Goal: Information Seeking & Learning: Learn about a topic

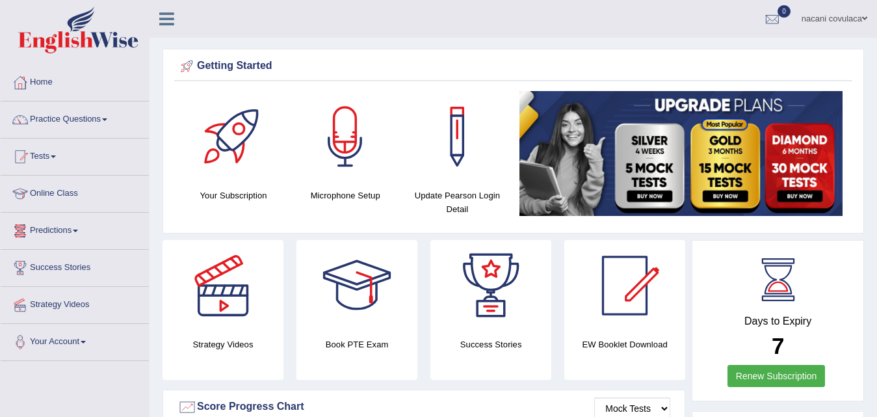
click at [77, 196] on link "Online Class" at bounding box center [75, 192] width 148 height 33
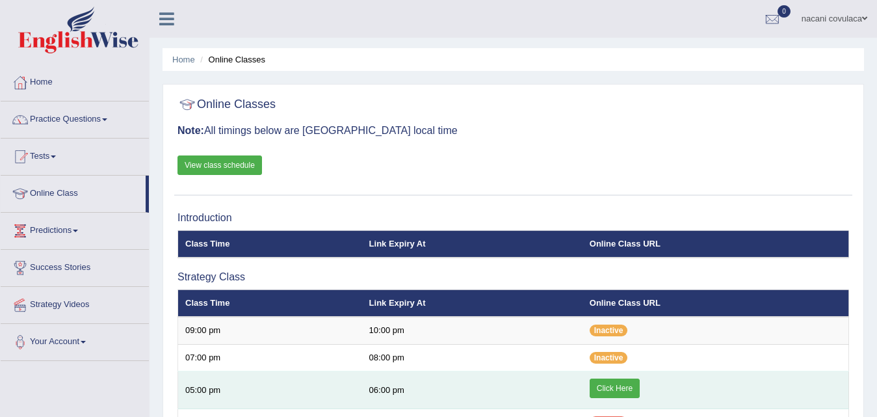
click at [596, 389] on link "Click Here" at bounding box center [615, 388] width 50 height 20
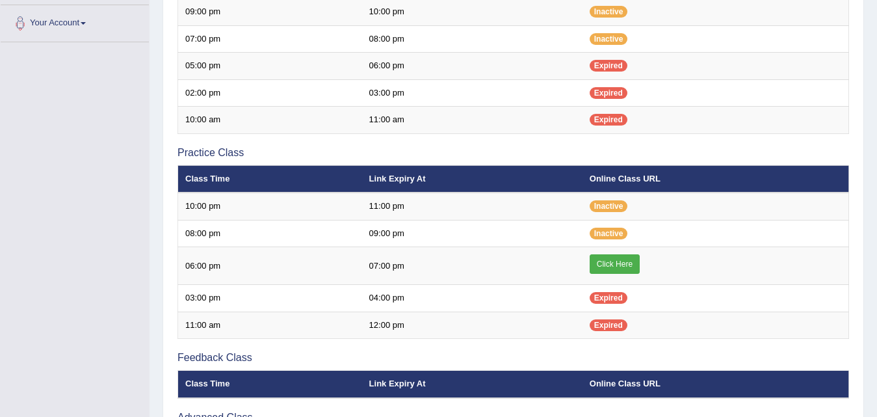
scroll to position [320, 0]
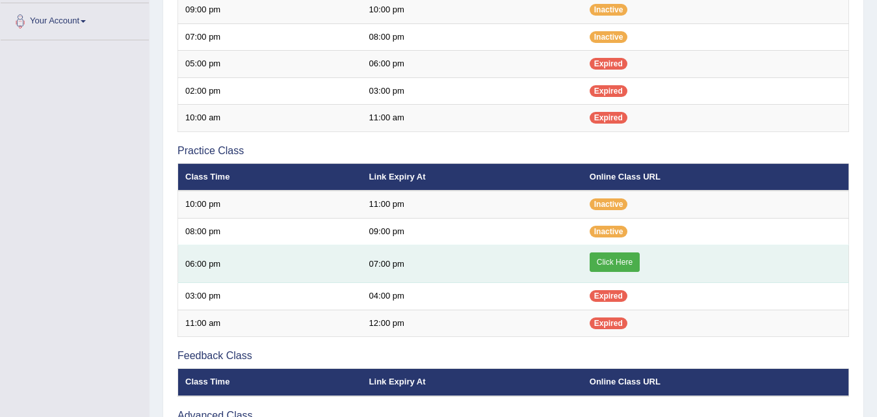
click at [622, 259] on link "Click Here" at bounding box center [615, 262] width 50 height 20
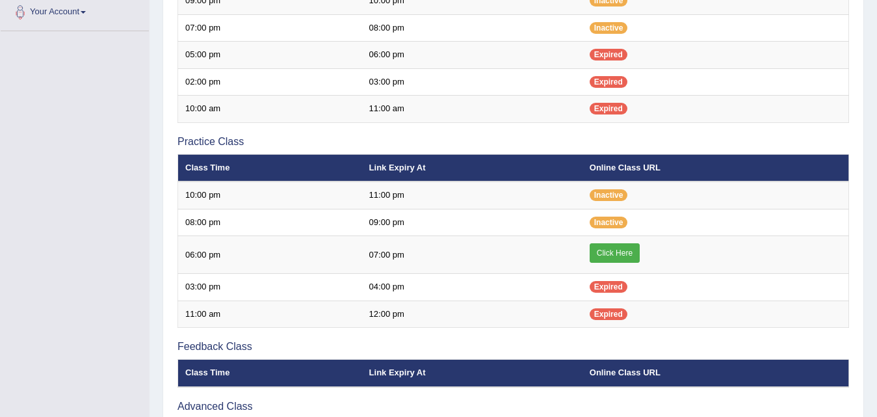
click at [83, 14] on link "Your Account" at bounding box center [75, 10] width 148 height 33
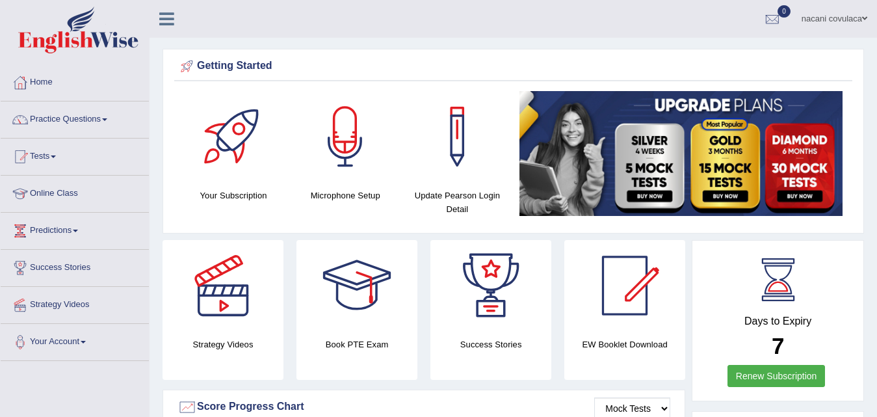
click at [53, 157] on link "Tests" at bounding box center [75, 154] width 148 height 33
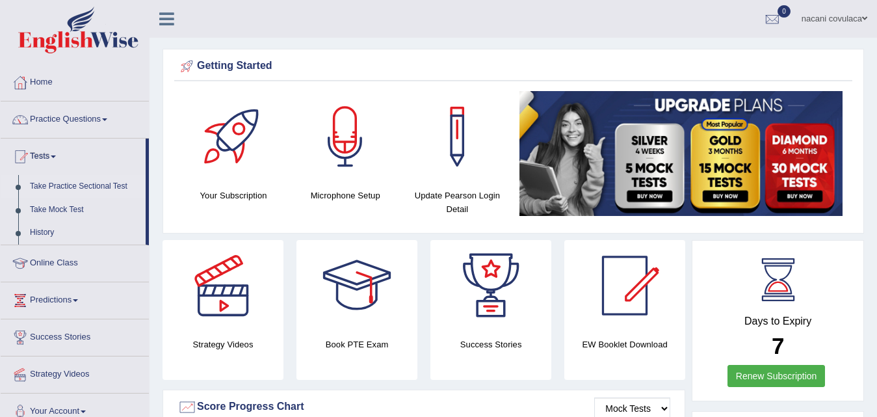
click at [54, 187] on link "Take Practice Sectional Test" at bounding box center [85, 186] width 122 height 23
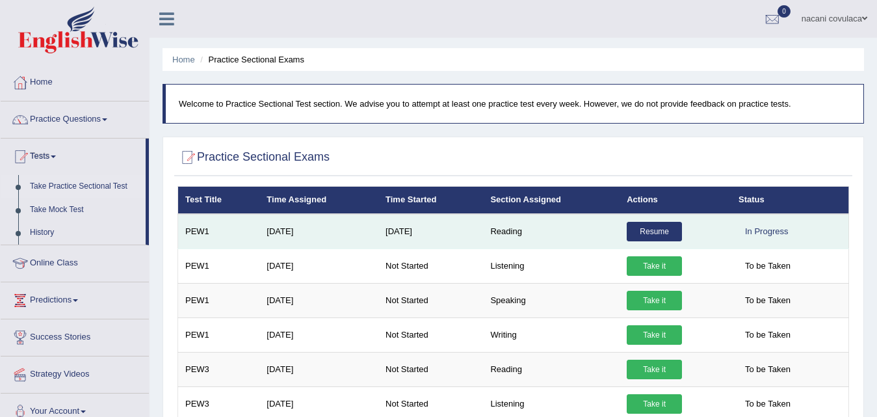
click at [638, 235] on link "Resume" at bounding box center [654, 232] width 55 height 20
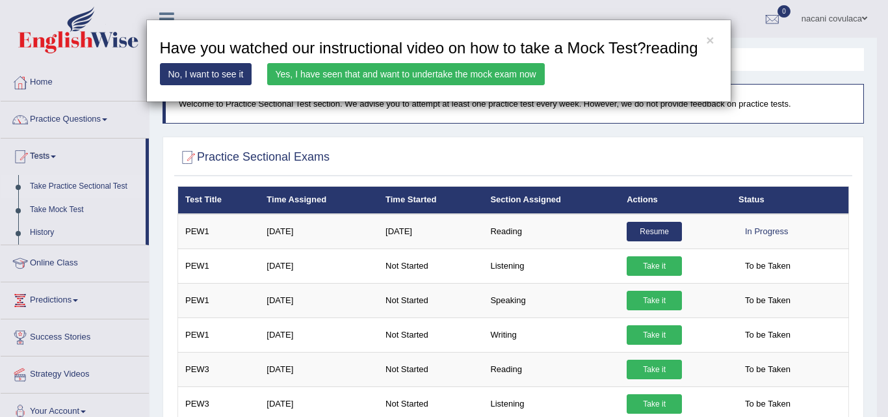
click at [490, 72] on link "Yes, I have seen that and want to undertake the mock exam now" at bounding box center [406, 74] width 278 height 22
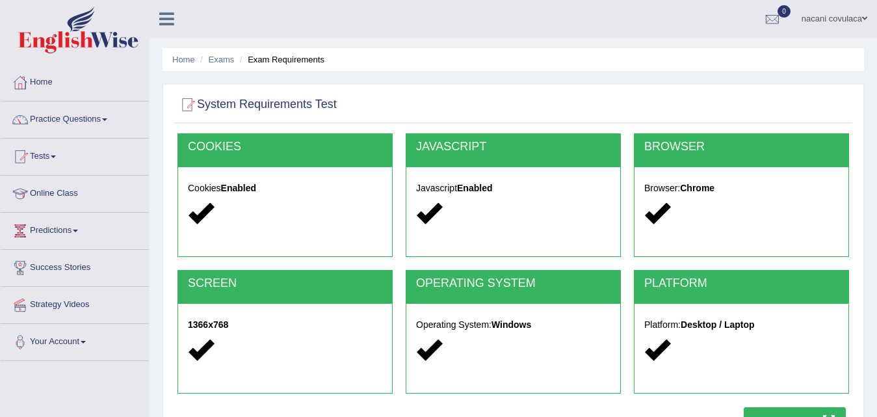
click at [328, 214] on div at bounding box center [285, 214] width 194 height 28
click at [349, 207] on div at bounding box center [285, 214] width 194 height 28
click at [105, 124] on link "Practice Questions" at bounding box center [75, 117] width 148 height 33
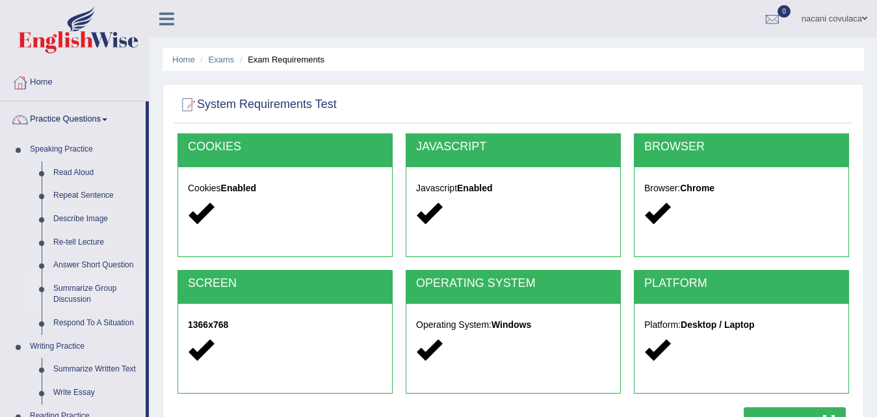
click at [89, 290] on link "Summarize Group Discussion" at bounding box center [96, 294] width 98 height 34
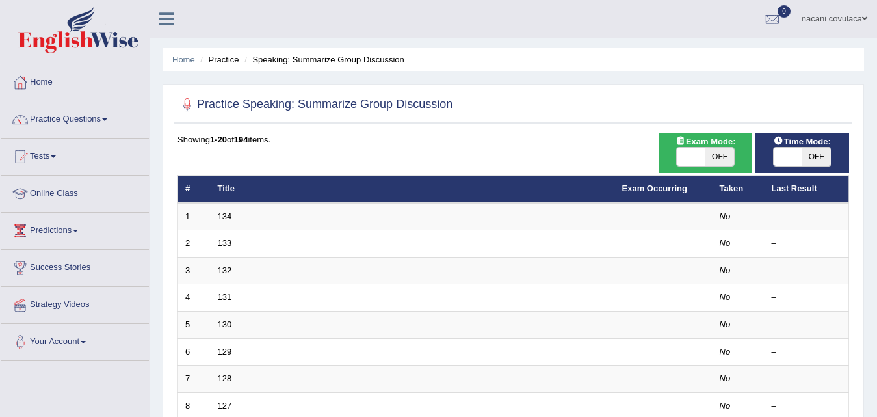
click at [55, 154] on link "Tests" at bounding box center [75, 154] width 148 height 33
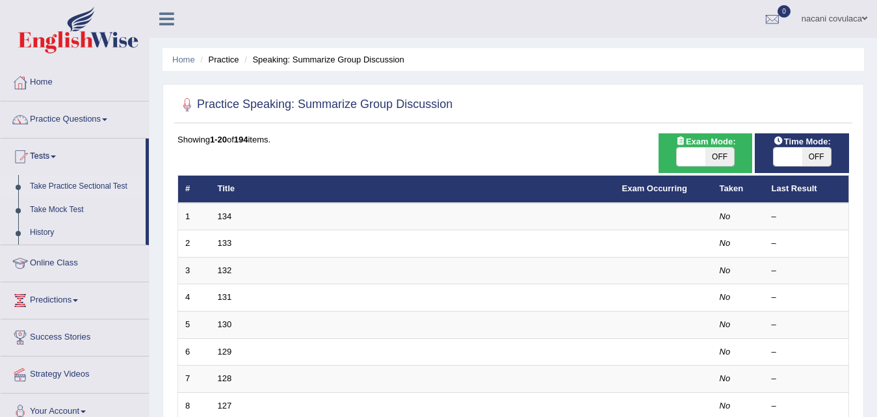
click at [49, 188] on link "Take Practice Sectional Test" at bounding box center [85, 186] width 122 height 23
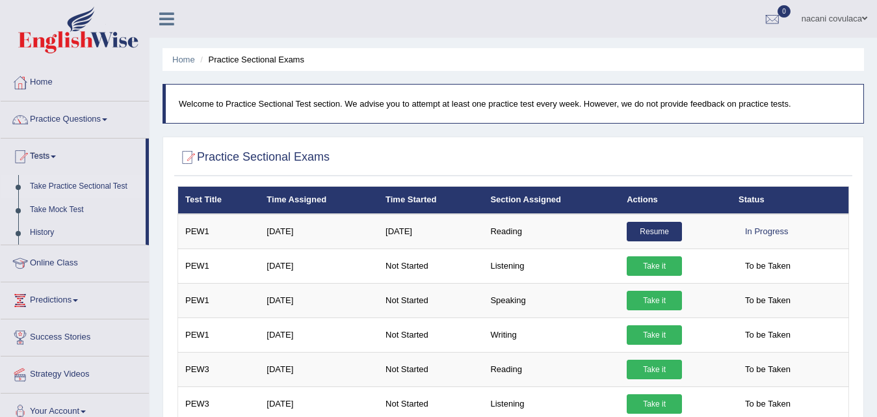
click at [56, 188] on link "Take Practice Sectional Test" at bounding box center [85, 186] width 122 height 23
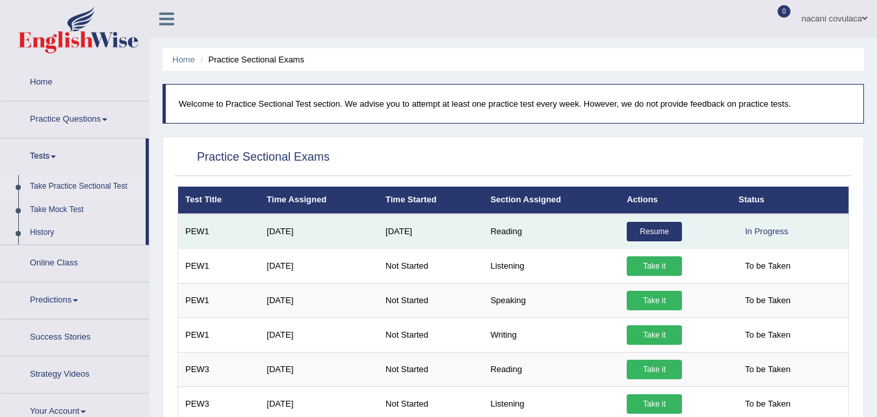
click at [643, 228] on link "Resume" at bounding box center [654, 232] width 55 height 20
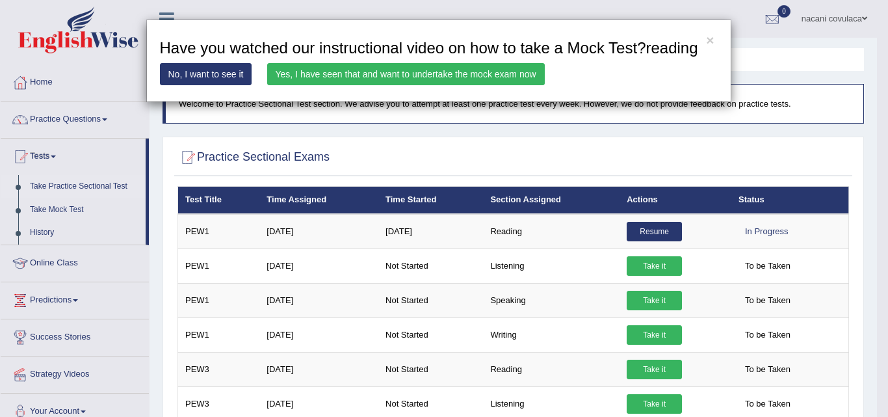
click at [478, 78] on link "Yes, I have seen that and want to undertake the mock exam now" at bounding box center [406, 74] width 278 height 22
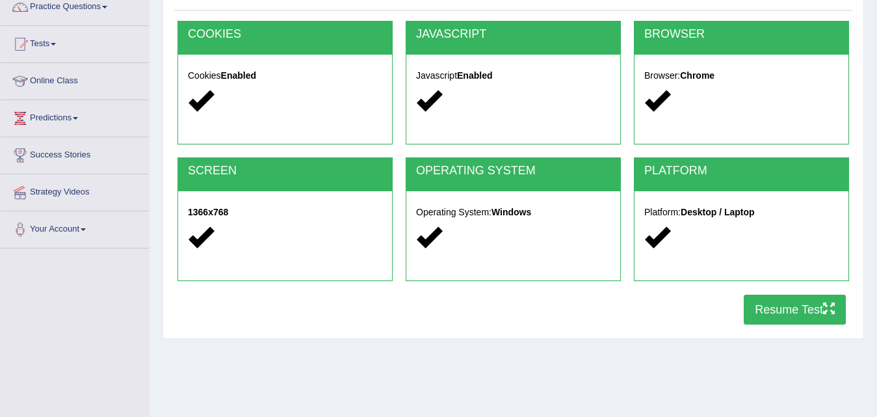
scroll to position [156, 0]
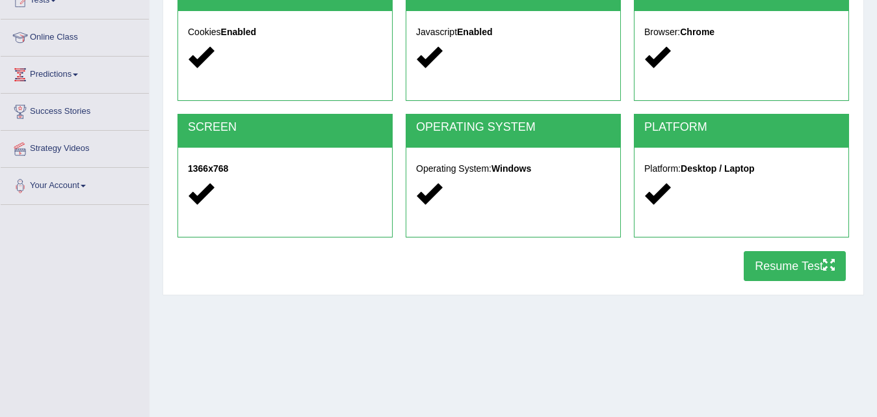
click at [801, 270] on button "Resume Test" at bounding box center [795, 266] width 102 height 30
click at [774, 268] on button "Resume Test" at bounding box center [795, 266] width 102 height 30
